Goal: Information Seeking & Learning: Learn about a topic

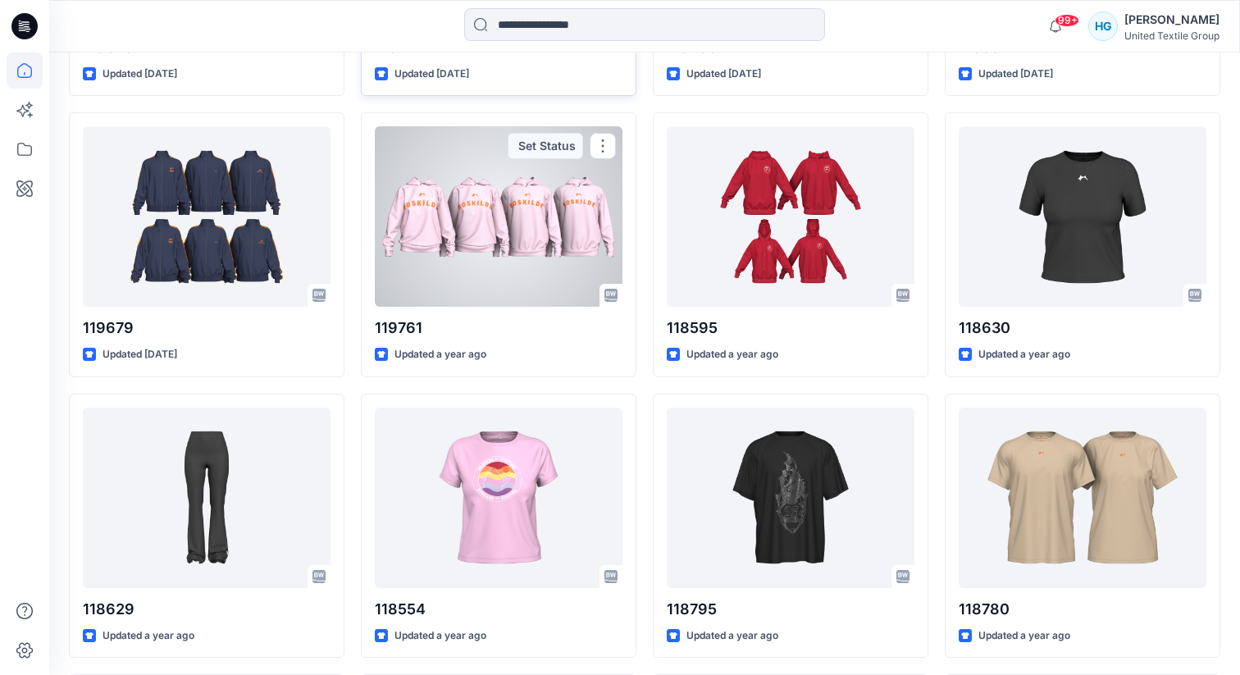
scroll to position [1277, 0]
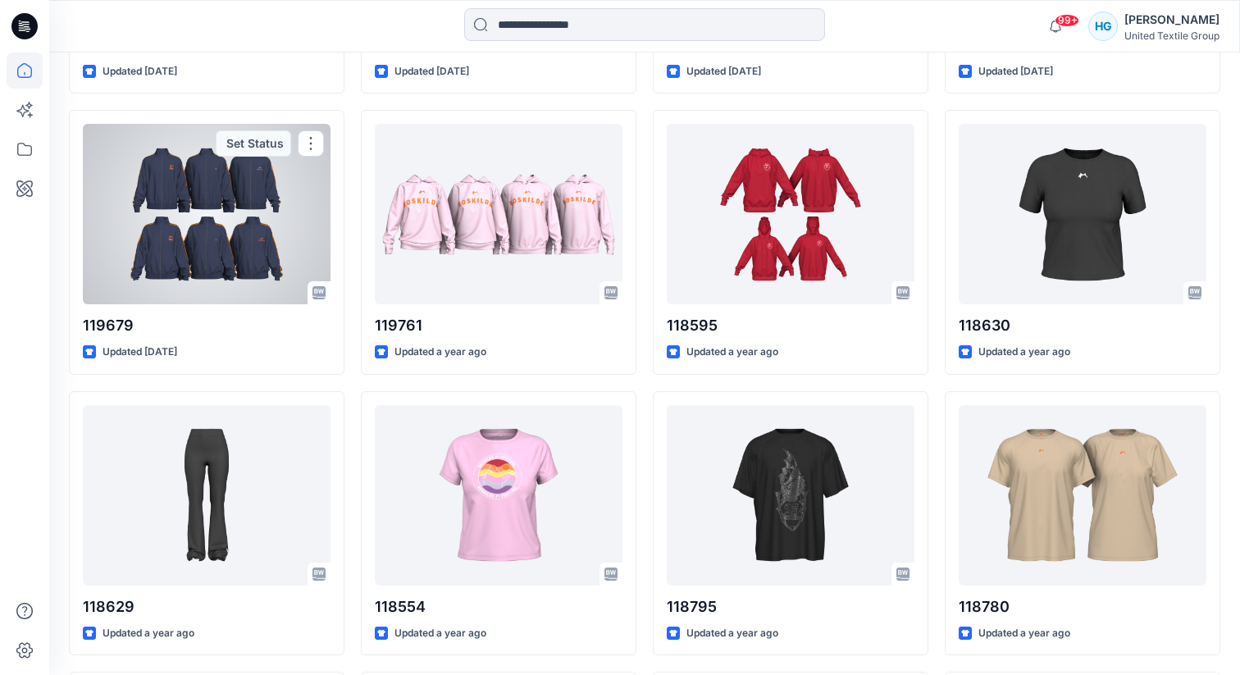
click at [260, 220] on div at bounding box center [207, 214] width 248 height 180
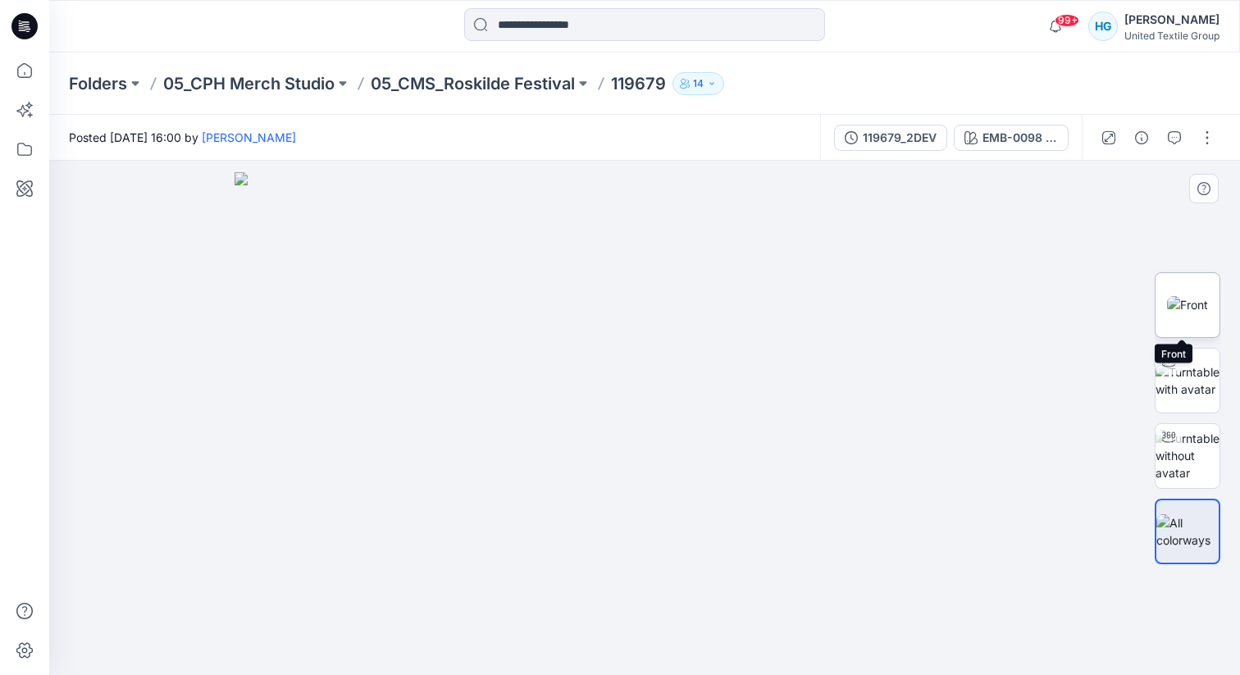
click at [1187, 307] on img at bounding box center [1187, 304] width 41 height 17
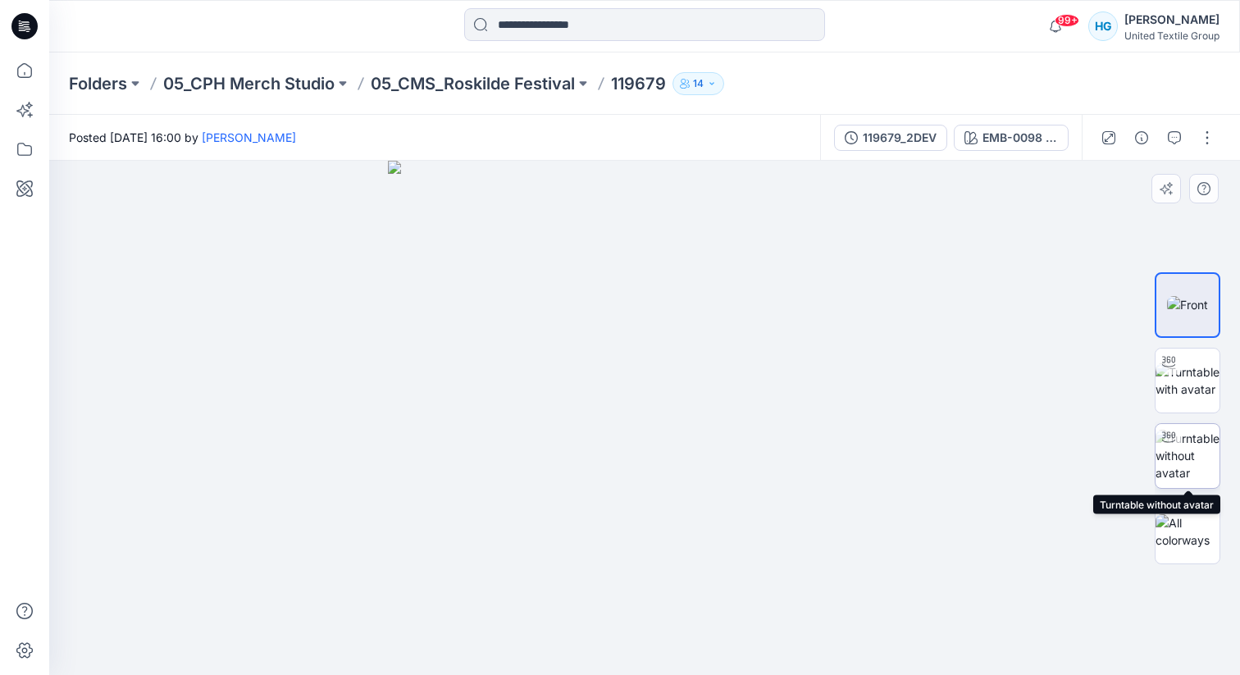
click at [1201, 458] on img at bounding box center [1187, 456] width 64 height 52
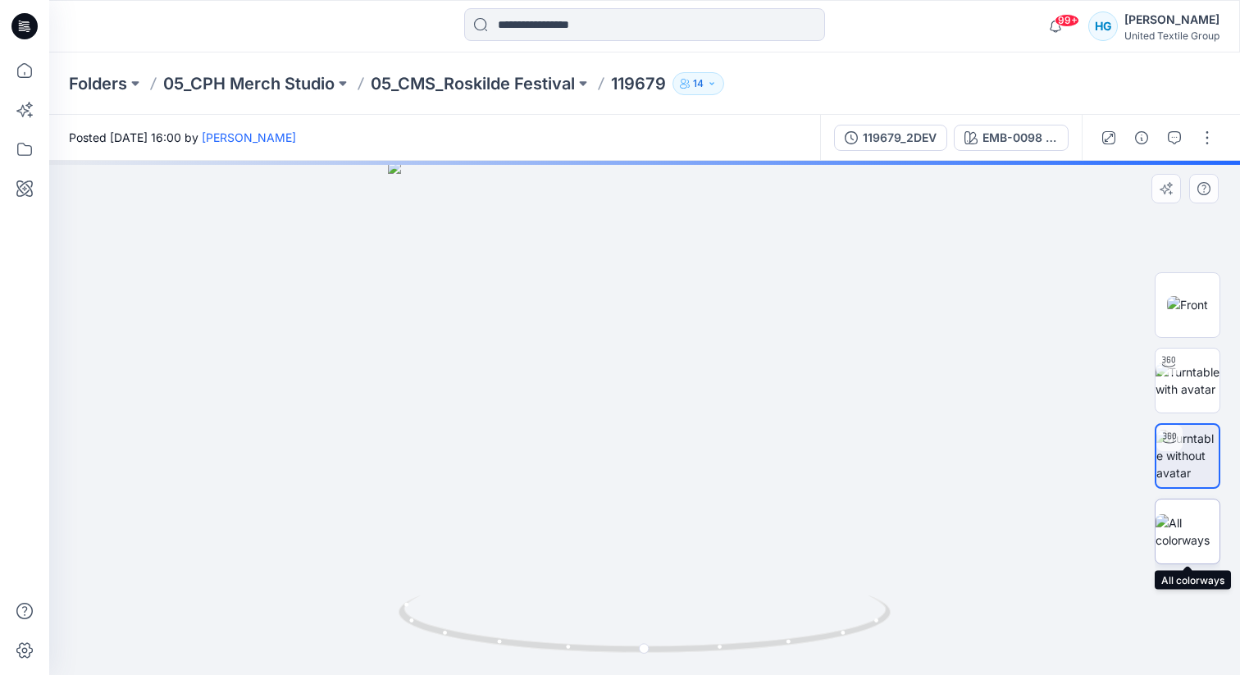
click at [1189, 535] on img at bounding box center [1187, 531] width 64 height 34
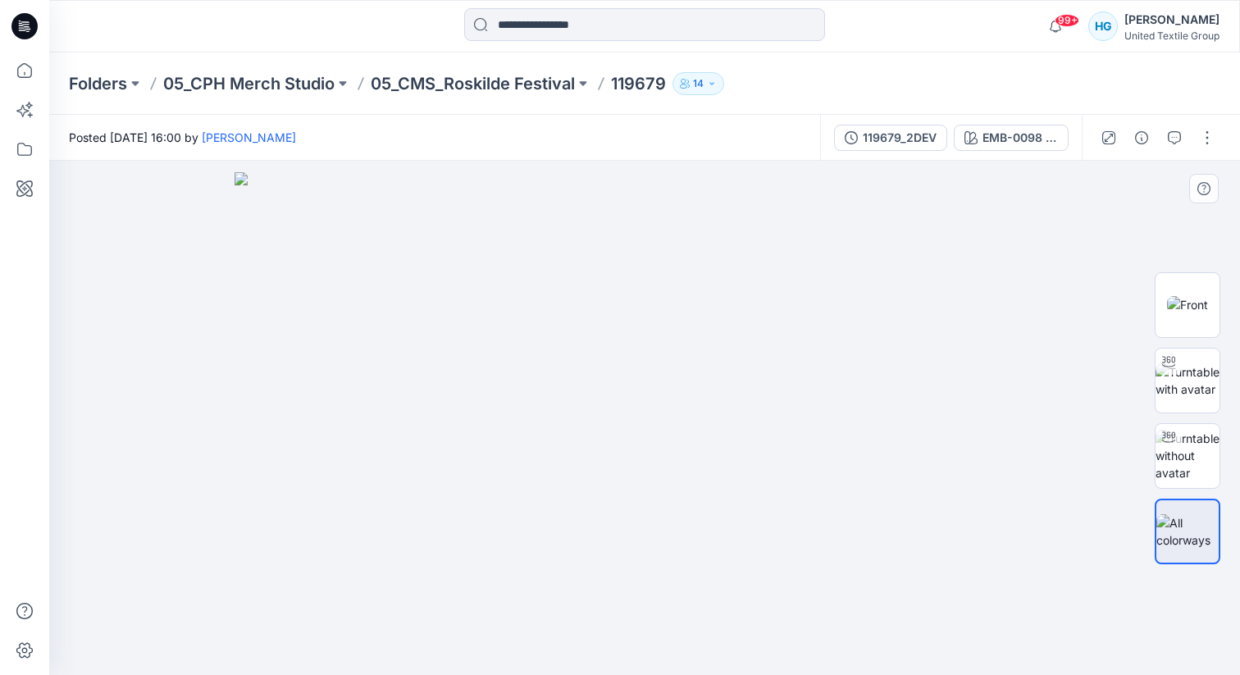
click at [671, 284] on img at bounding box center [644, 423] width 820 height 503
click at [868, 148] on button "119679_2DEV" at bounding box center [890, 138] width 113 height 26
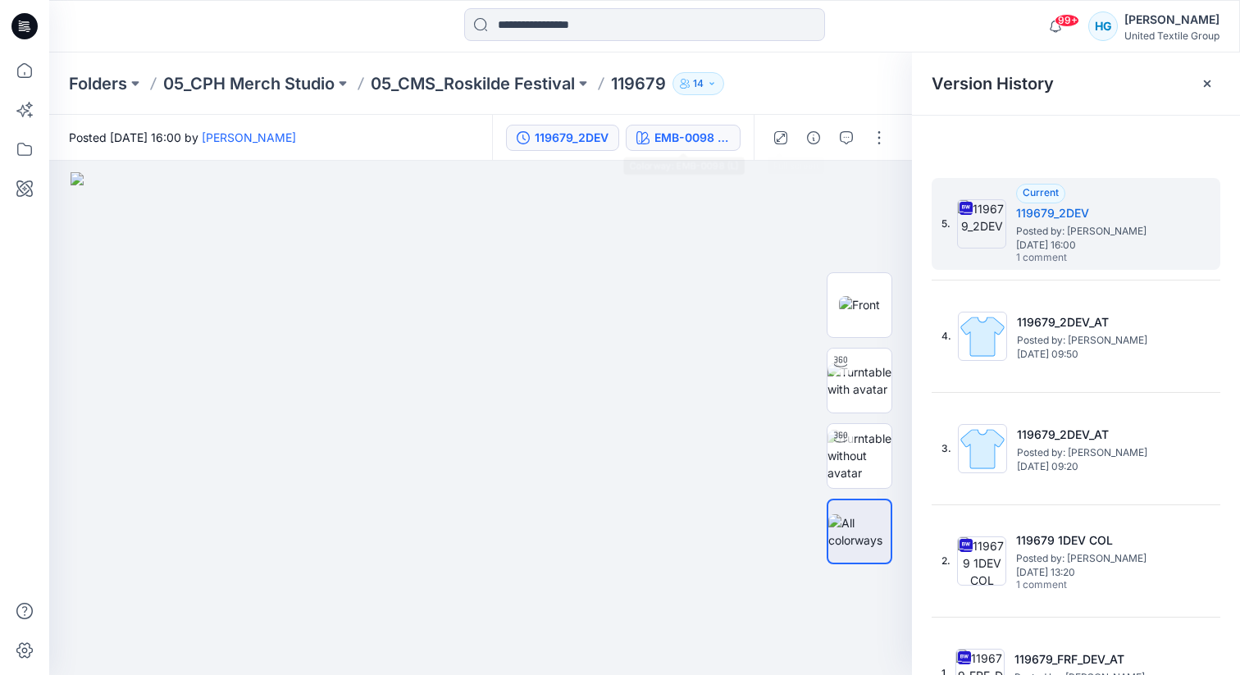
click at [701, 139] on div "EMB-0098 (L)" at bounding box center [691, 138] width 75 height 18
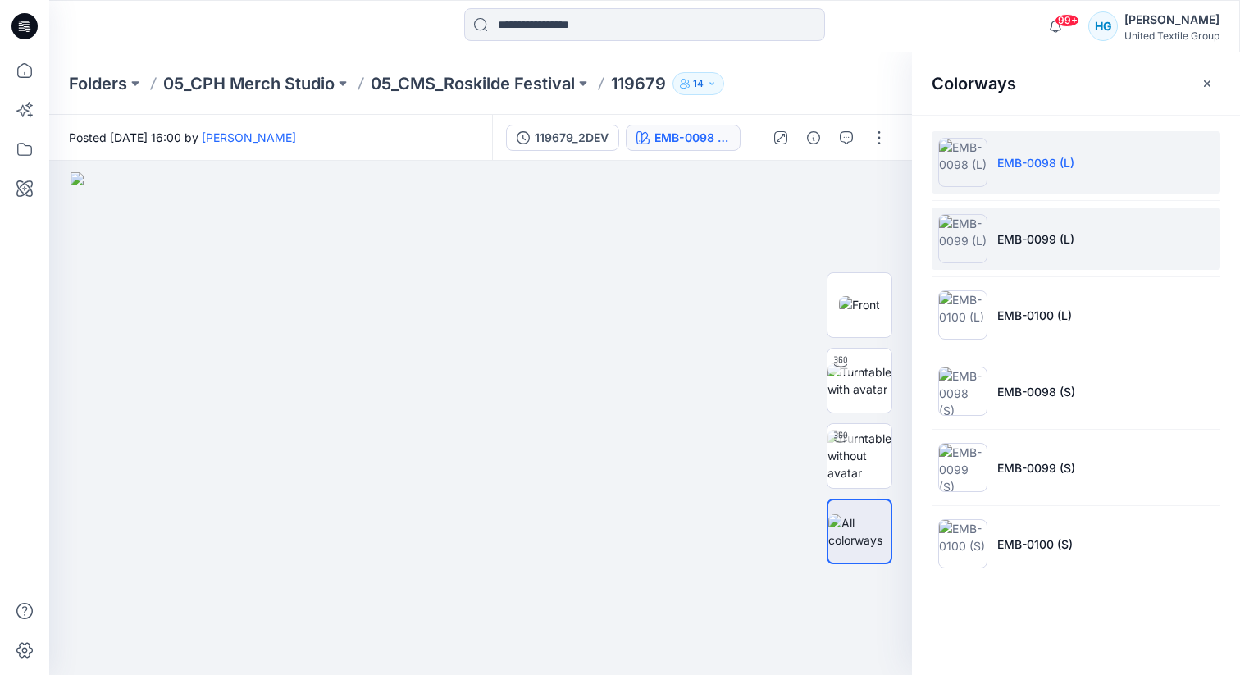
click at [970, 249] on img at bounding box center [962, 238] width 49 height 49
